Goal: Task Accomplishment & Management: Manage account settings

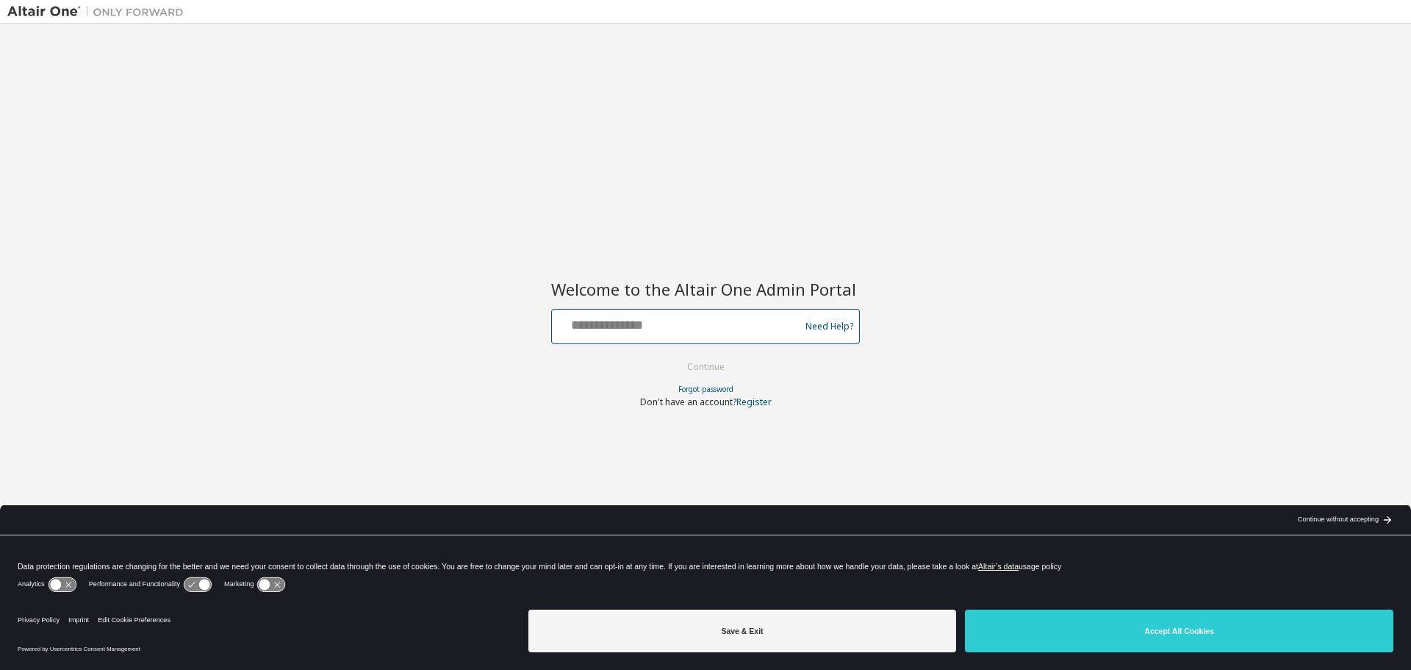
click at [658, 329] on input "text" at bounding box center [678, 322] width 240 height 21
type input "**********"
click at [698, 370] on button "Continue" at bounding box center [706, 367] width 68 height 22
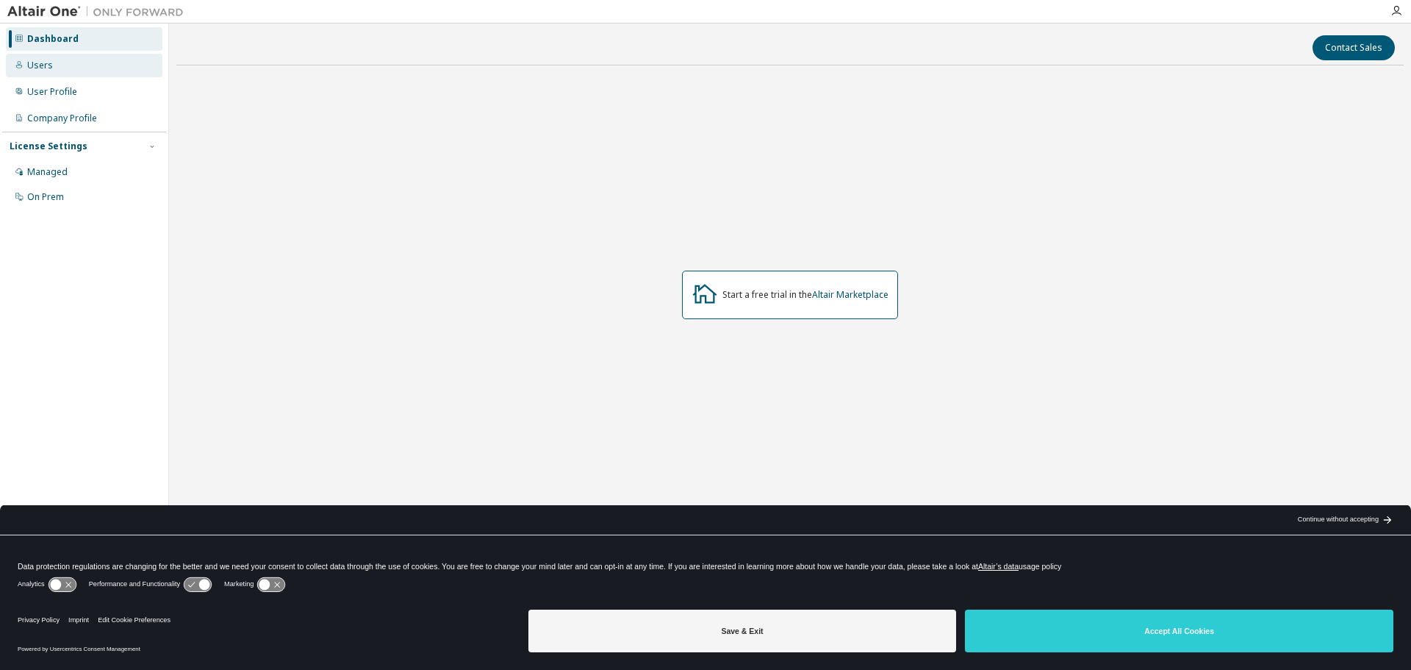
click at [34, 68] on div "Users" at bounding box center [40, 66] width 26 height 12
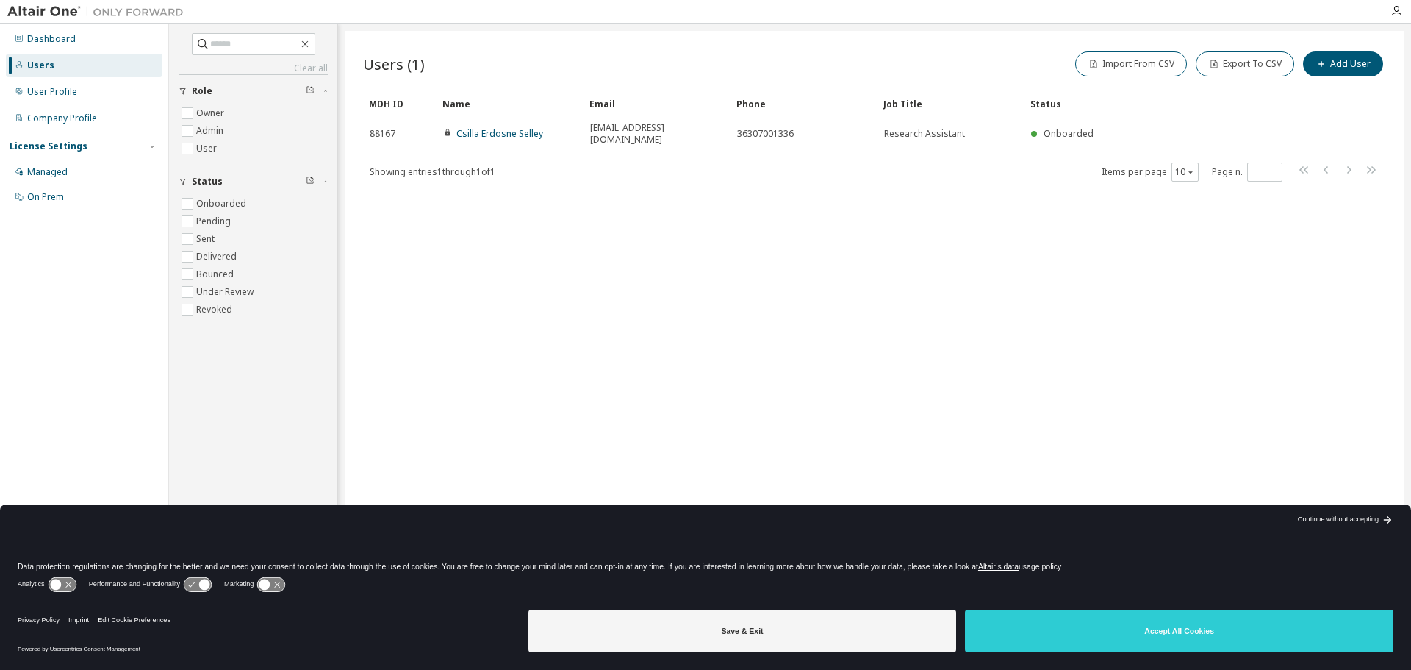
click at [45, 10] on img at bounding box center [99, 11] width 184 height 15
click at [66, 146] on div "License Settings" at bounding box center [49, 146] width 78 height 12
click at [44, 170] on div "Managed" at bounding box center [47, 172] width 40 height 12
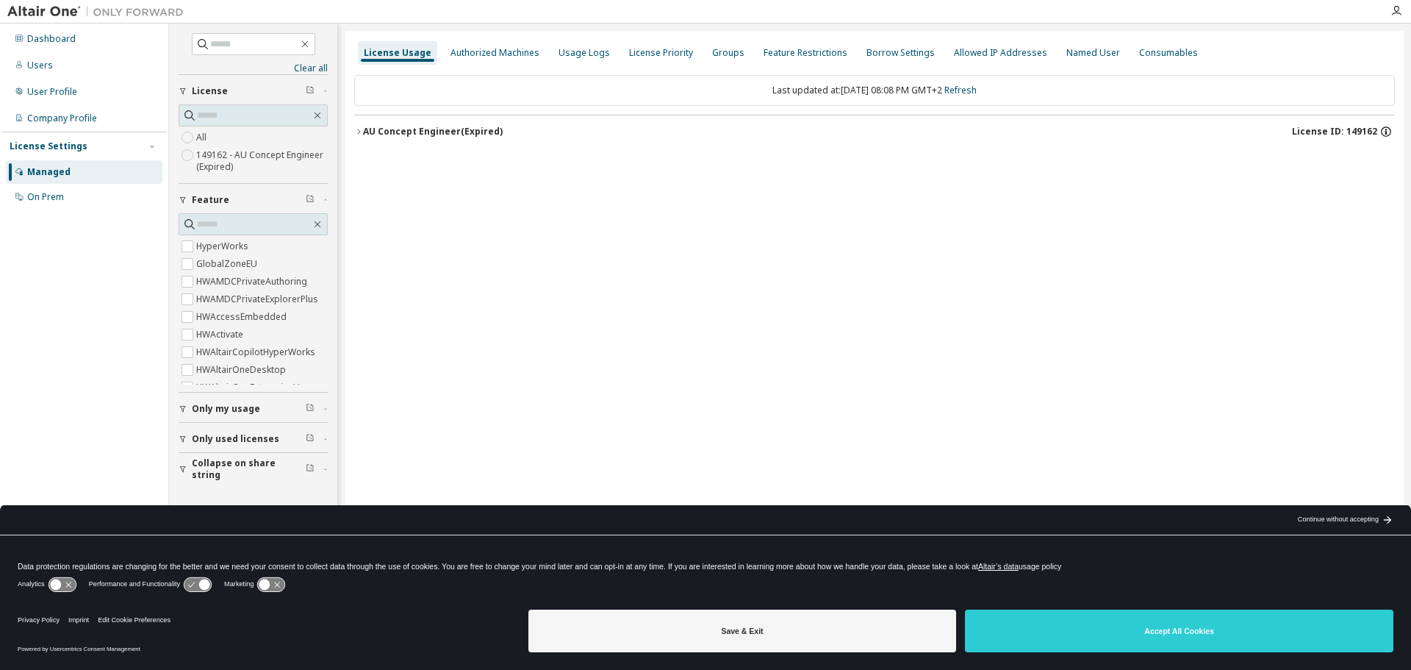
click at [1385, 131] on icon "button" at bounding box center [1385, 131] width 13 height 13
